Goal: Find specific page/section: Find specific page/section

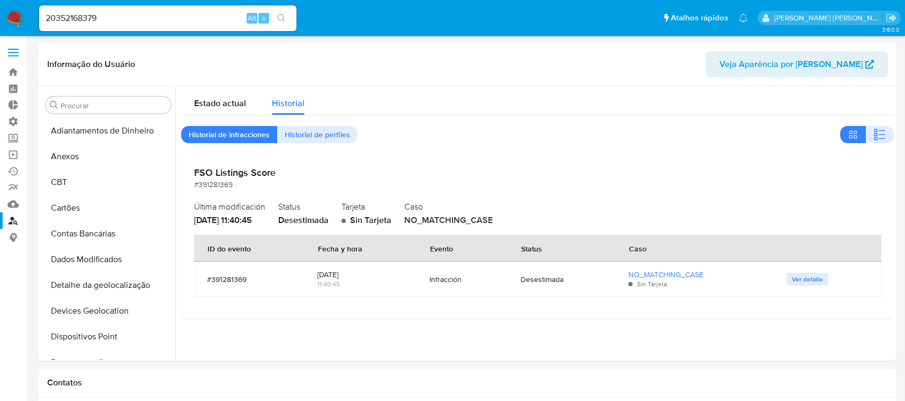
select select "10"
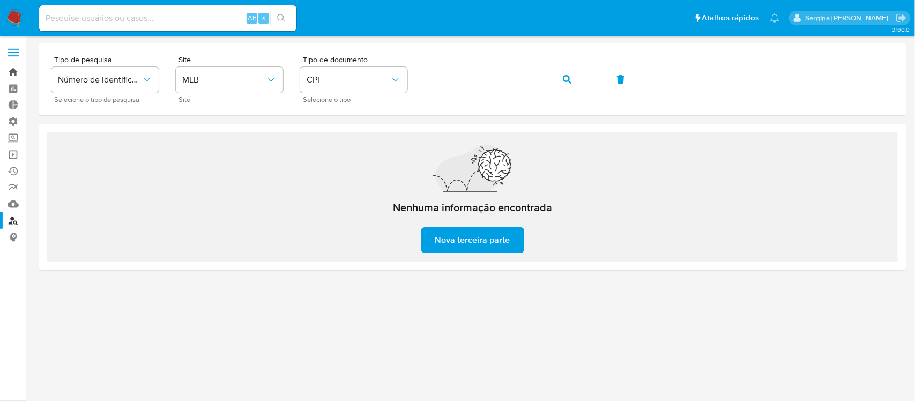
click at [13, 69] on link "Bandeja" at bounding box center [64, 72] width 128 height 17
